Goal: Transaction & Acquisition: Purchase product/service

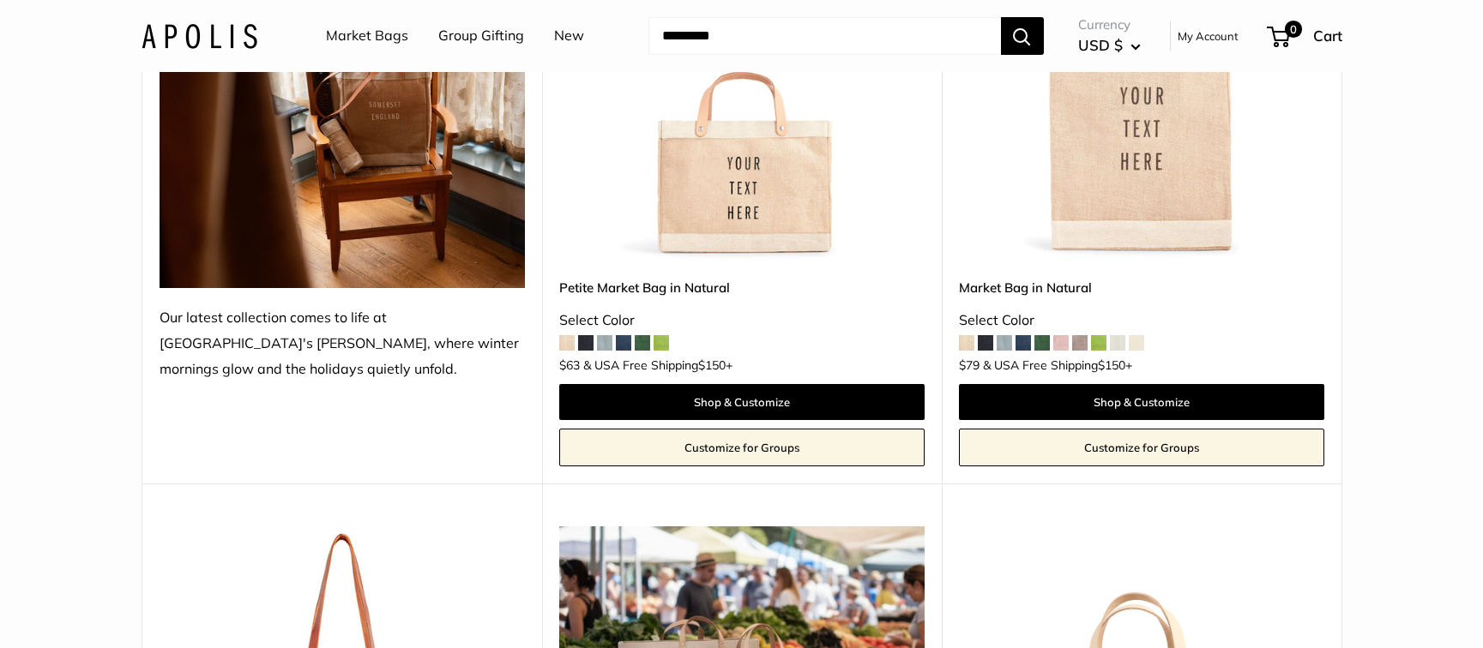
scroll to position [334, 0]
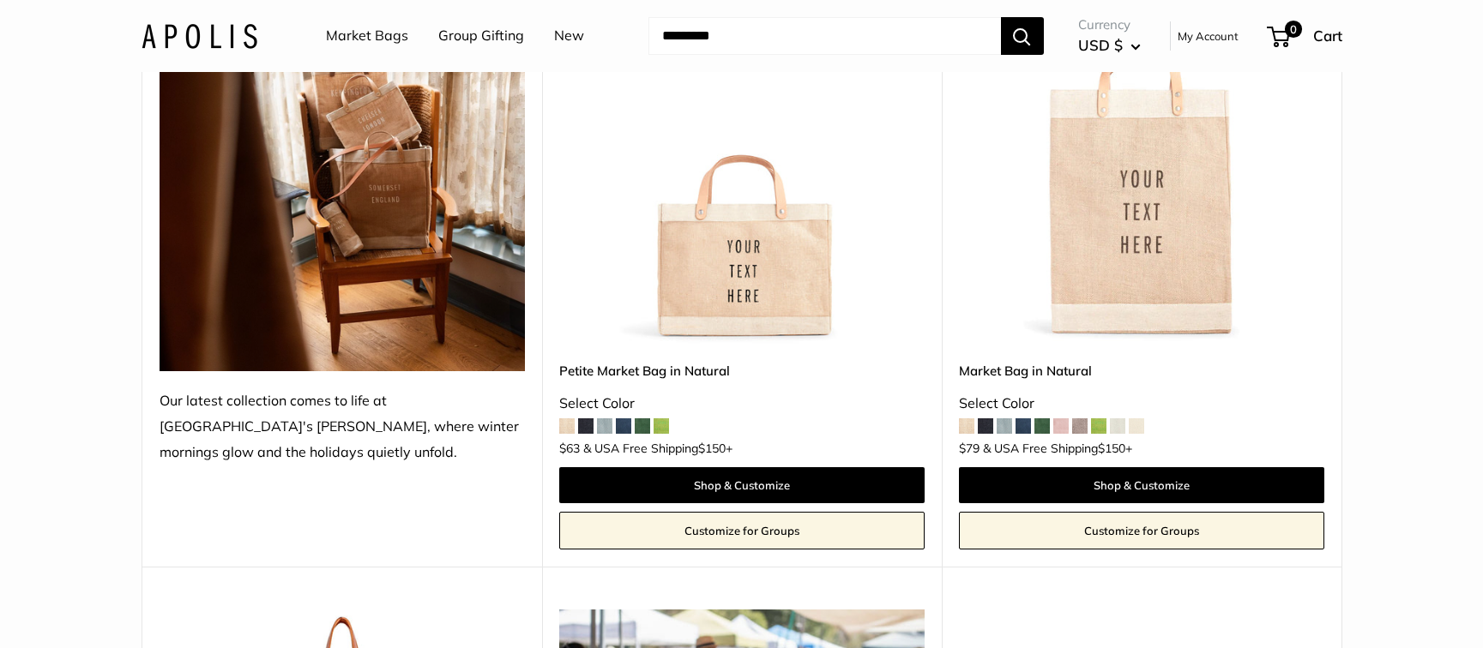
click at [0, 0] on img at bounding box center [0, 0] width 0 height 0
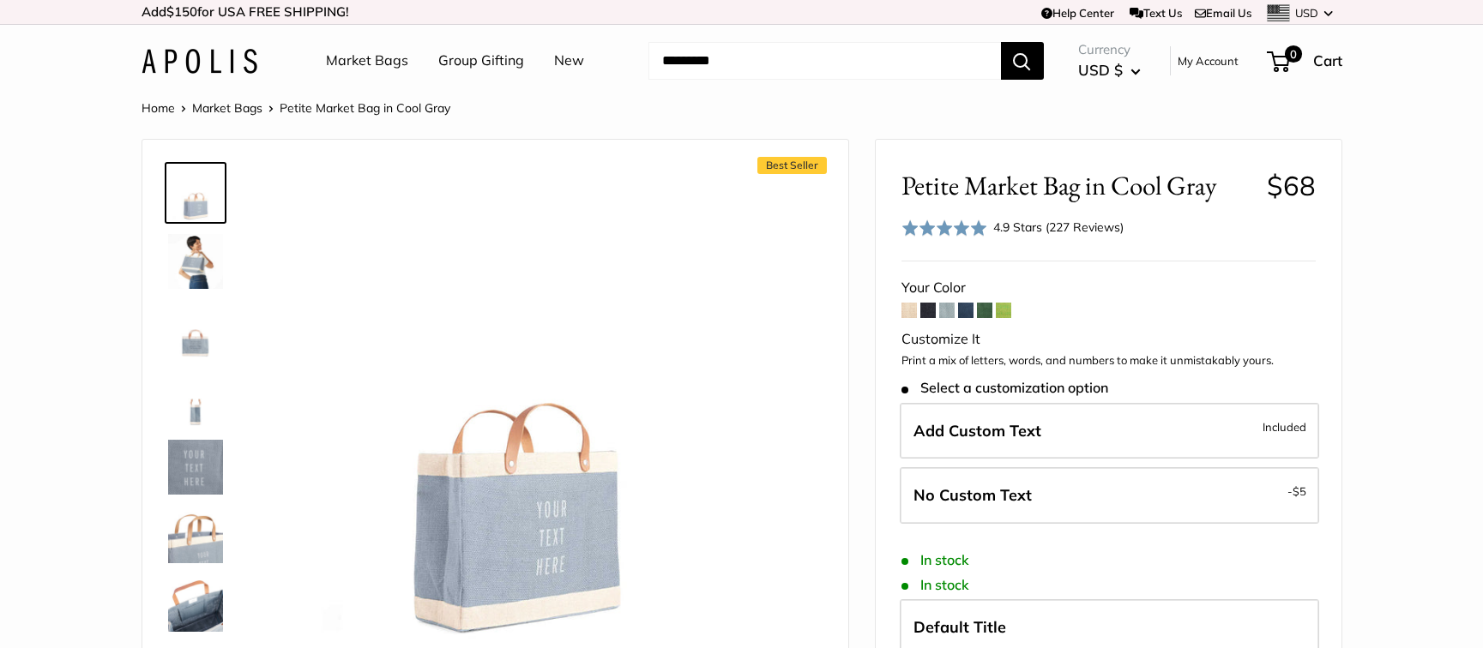
click at [925, 312] on span at bounding box center [927, 310] width 15 height 15
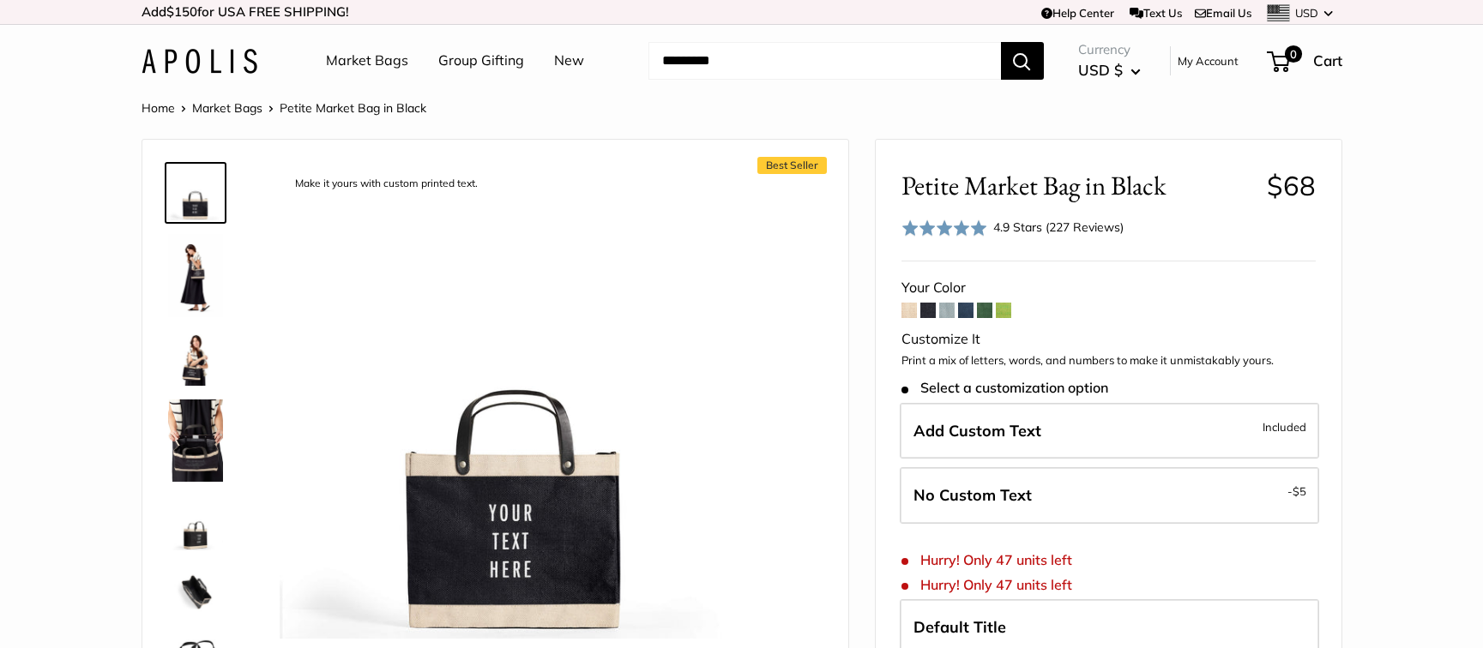
click at [913, 313] on span at bounding box center [908, 310] width 15 height 15
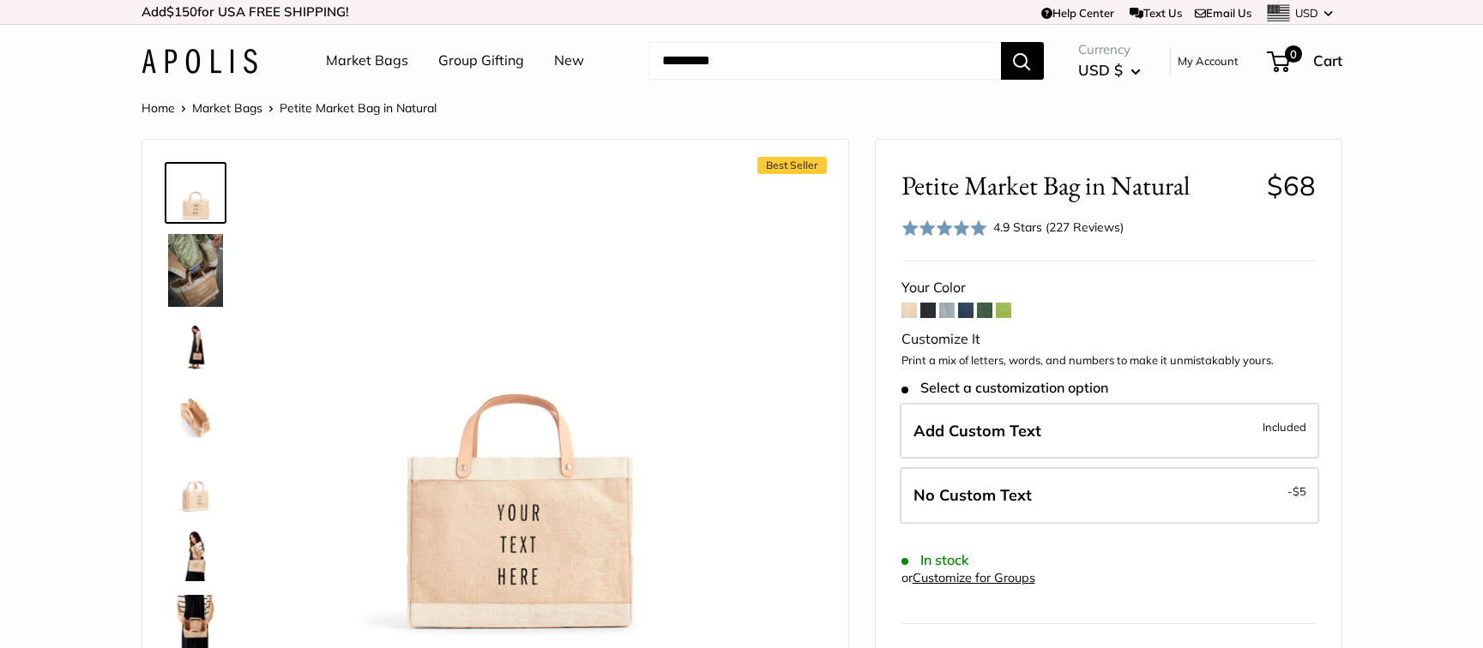
click at [361, 51] on link "Market Bags" at bounding box center [367, 61] width 82 height 26
click at [490, 59] on link "Group Gifting" at bounding box center [481, 61] width 86 height 26
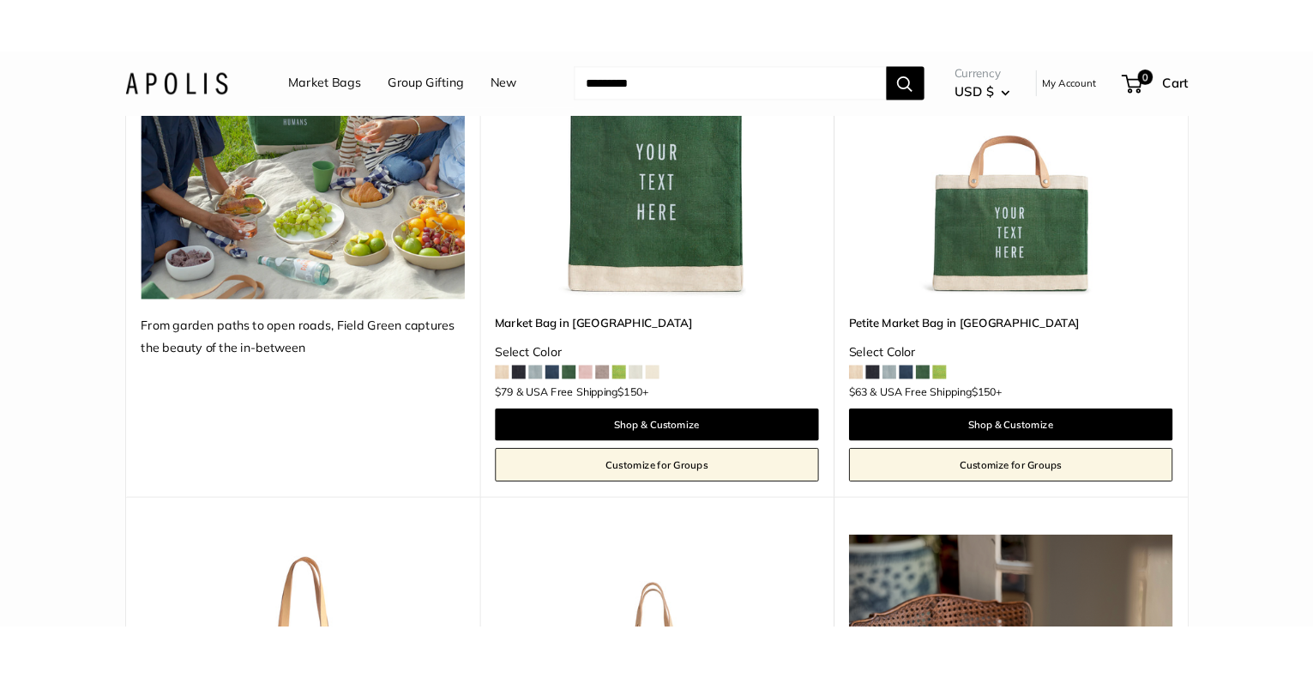
scroll to position [4087, 0]
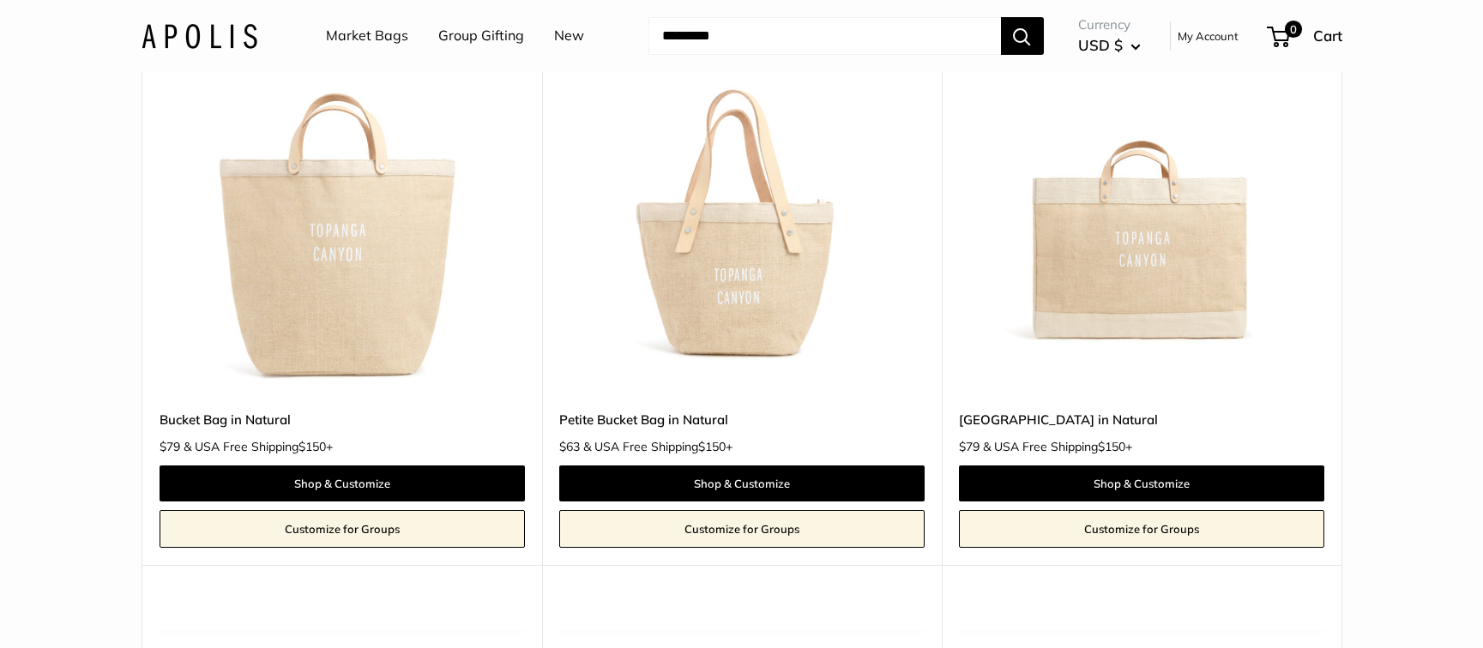
scroll to position [5966, 0]
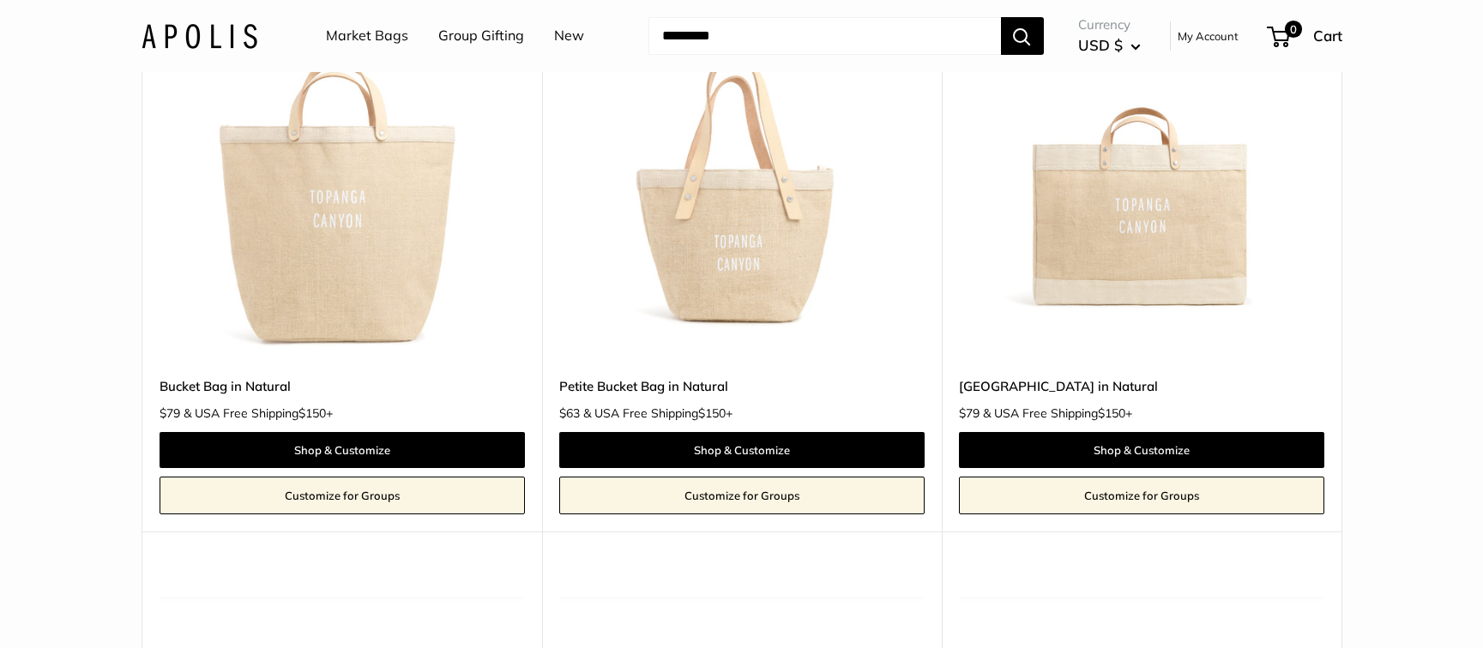
click at [0, 0] on img at bounding box center [0, 0] width 0 height 0
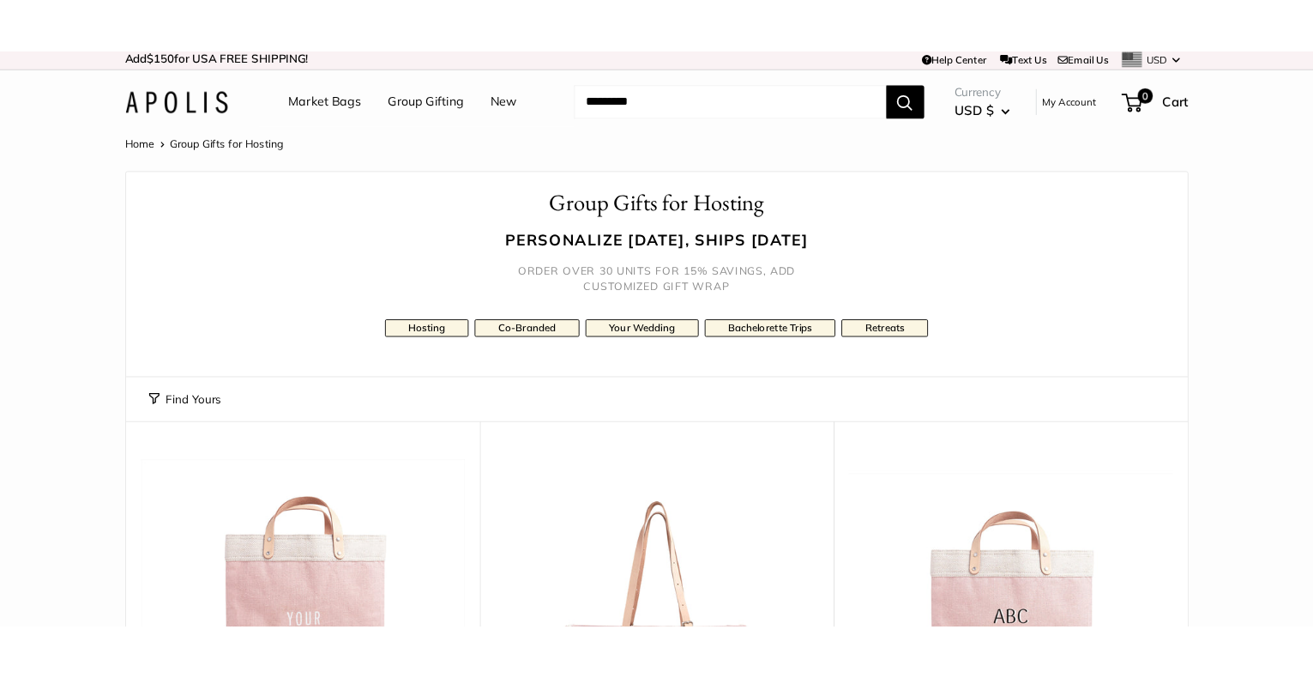
scroll to position [7, 0]
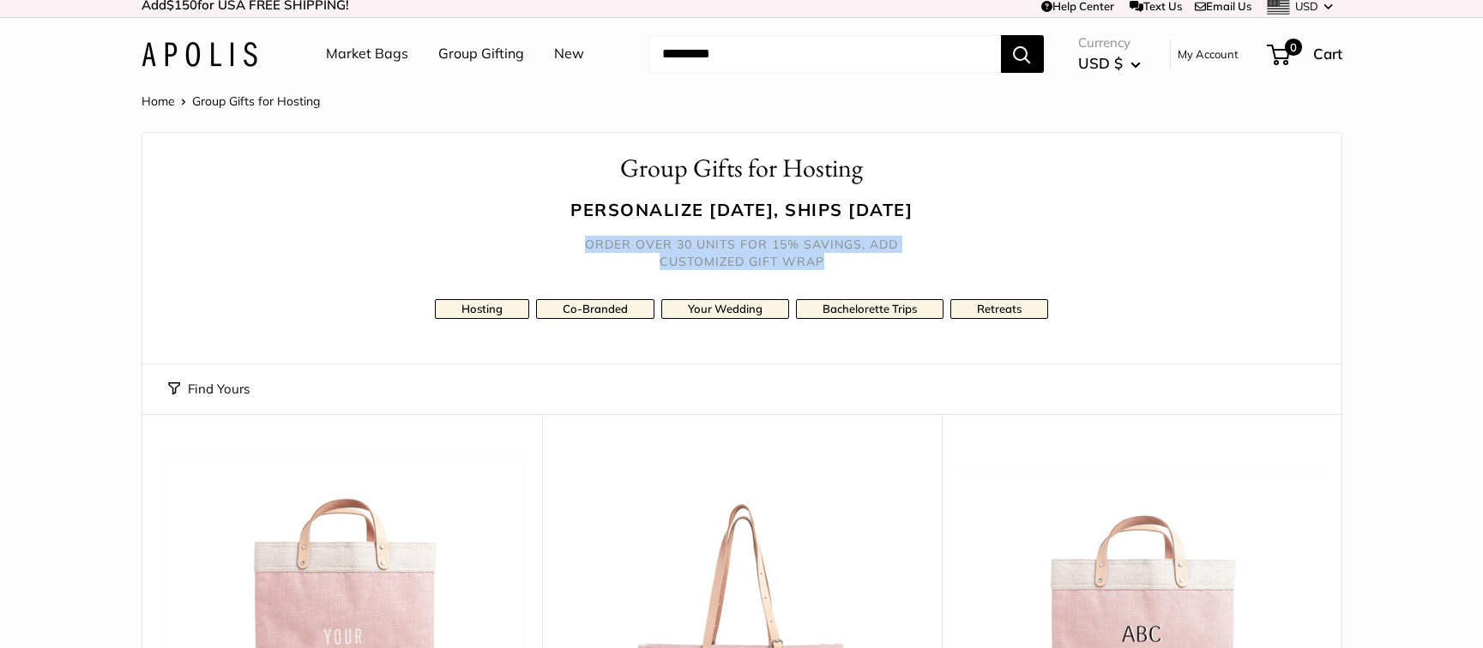
drag, startPoint x: 836, startPoint y: 262, endPoint x: 584, endPoint y: 250, distance: 252.4
click at [584, 250] on h5 "Order over 30 units for 15% savings, add customized gift wrap" at bounding box center [741, 253] width 343 height 34
copy h5 "Order over 30 units for 15% savings, add customized gift wrap"
